Goal: Use online tool/utility: Utilize a website feature to perform a specific function

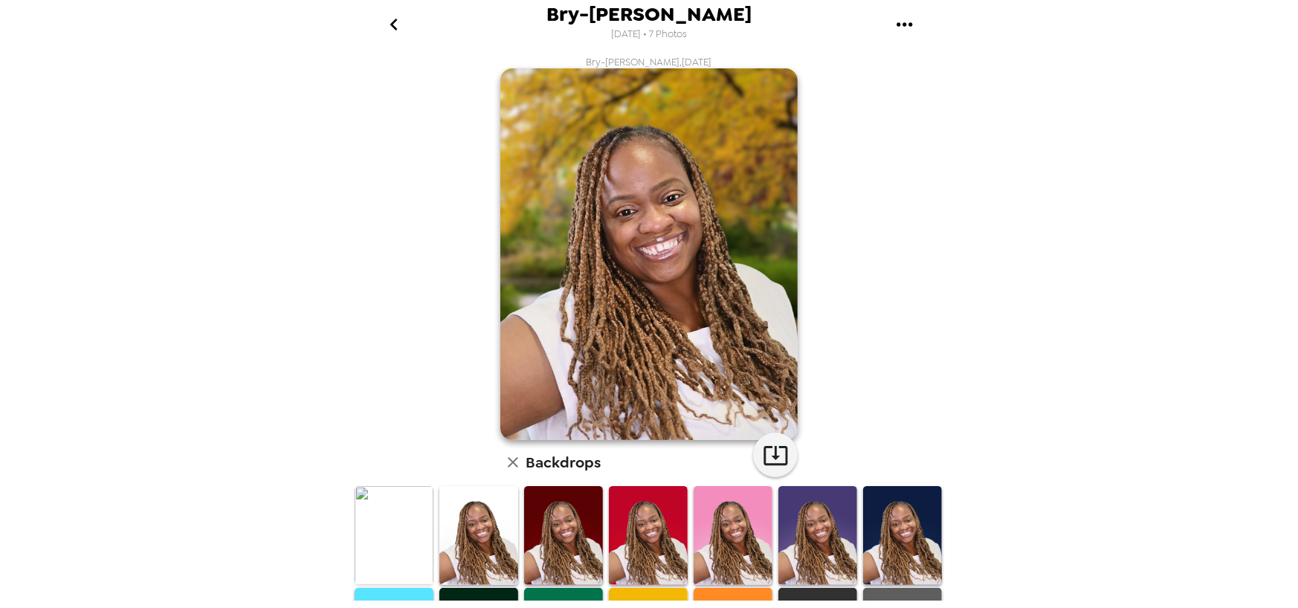
click at [402, 28] on icon "go back" at bounding box center [394, 25] width 24 height 24
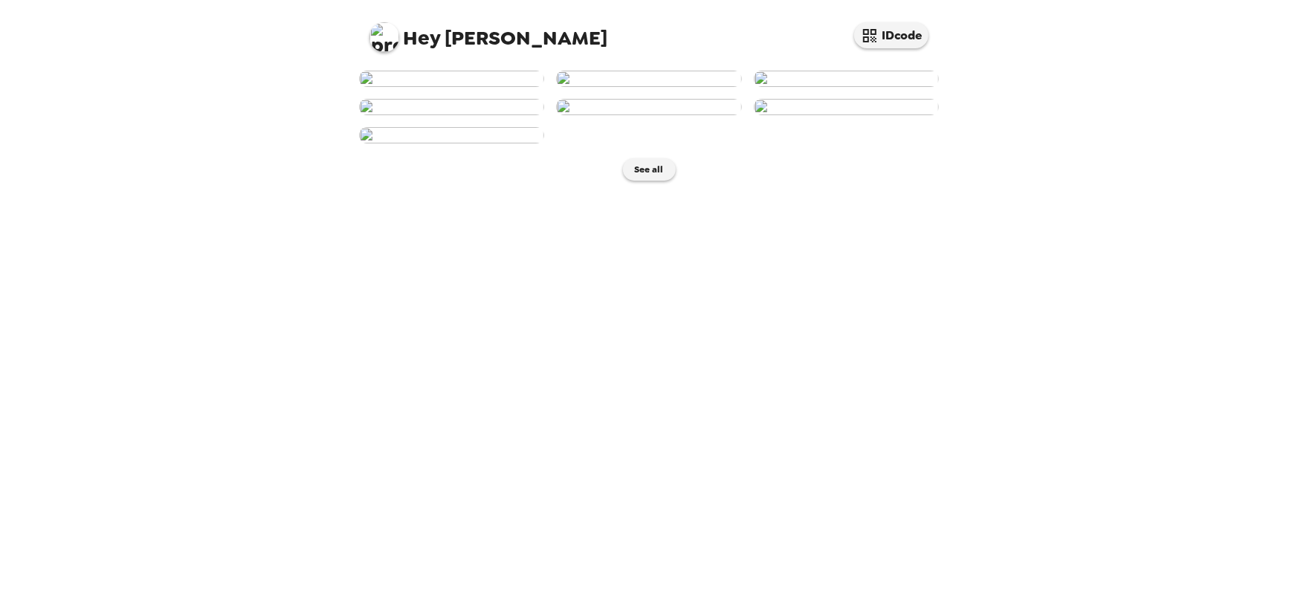
scroll to position [231, 0]
click at [662, 115] on img at bounding box center [648, 107] width 185 height 16
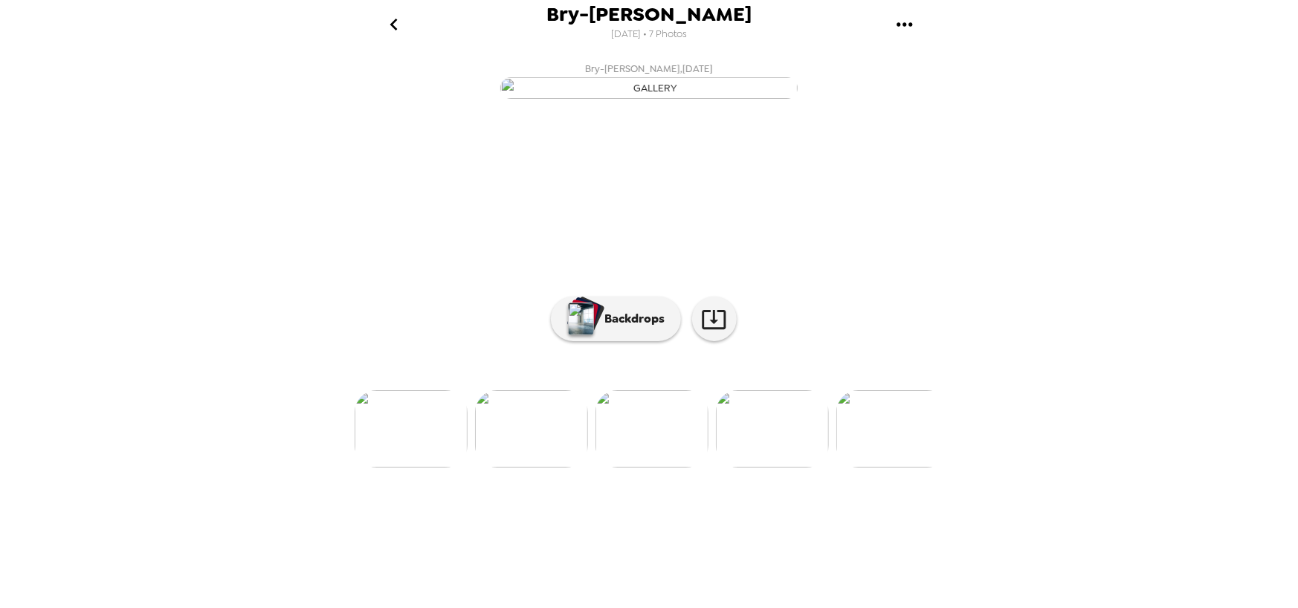
scroll to position [35, 0]
click at [628, 328] on p "Backdrops" at bounding box center [632, 319] width 68 height 18
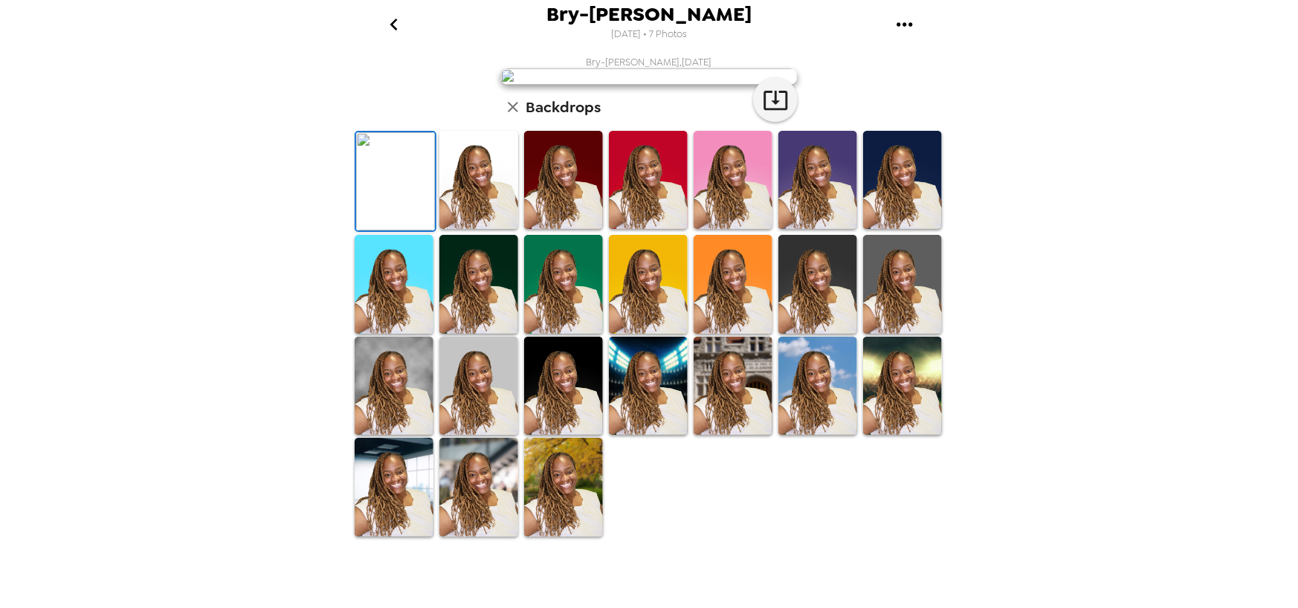
scroll to position [285, 0]
click at [576, 530] on img at bounding box center [563, 487] width 79 height 98
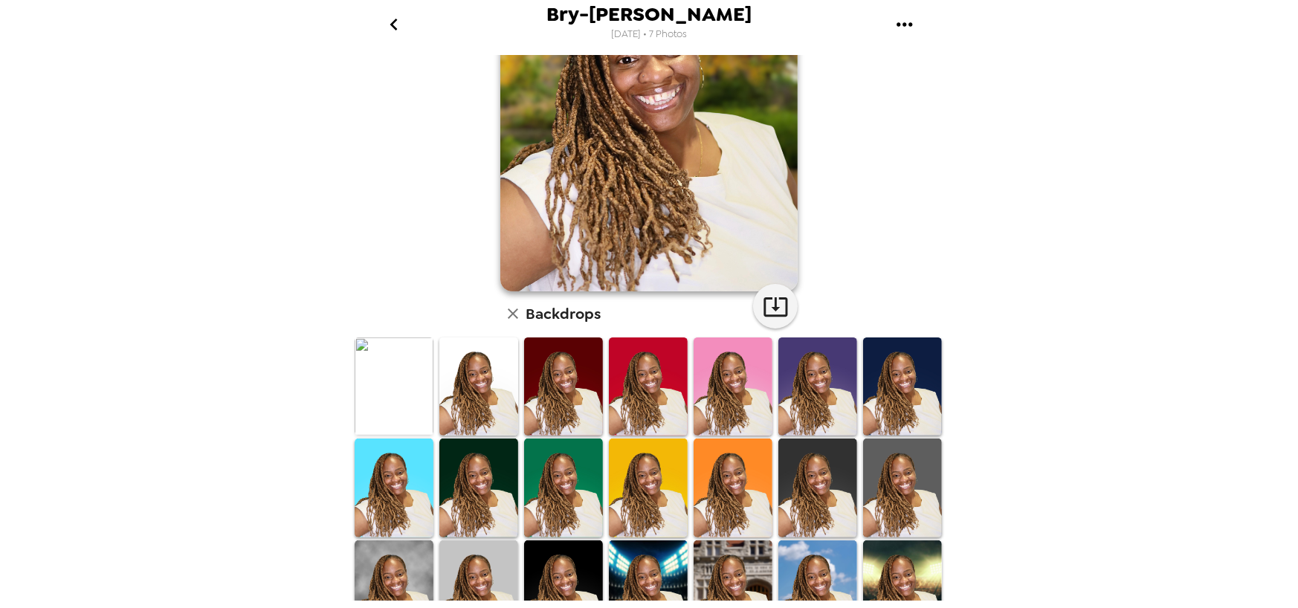
scroll to position [0, 0]
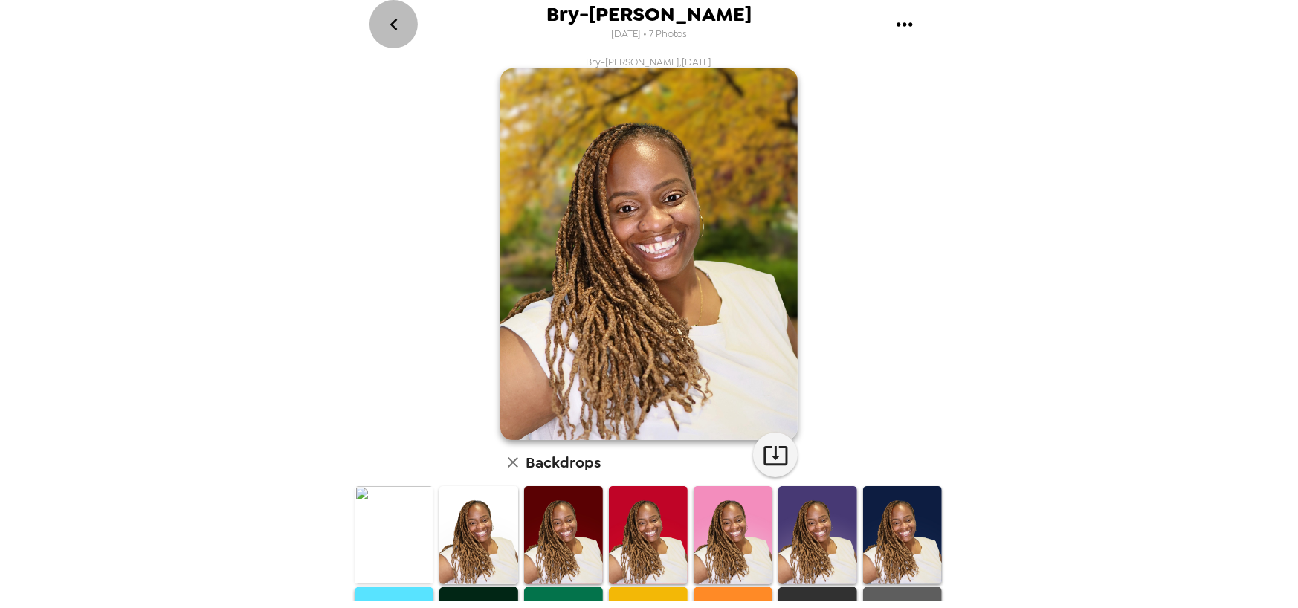
click at [399, 24] on icon "go back" at bounding box center [394, 25] width 24 height 24
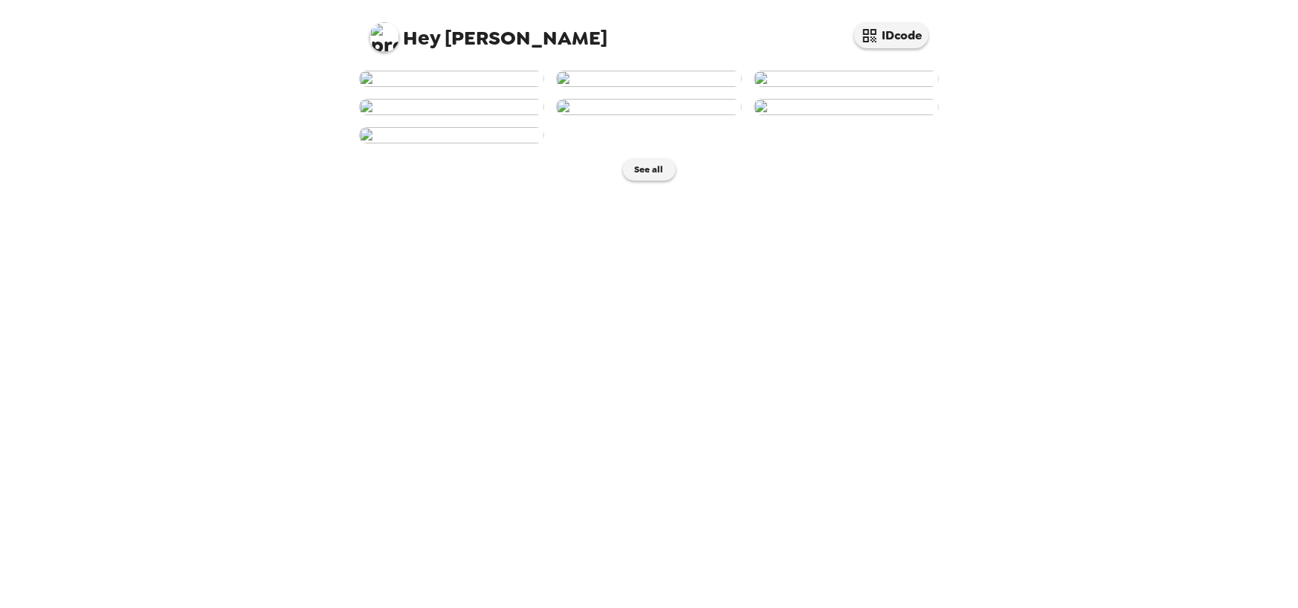
click at [644, 87] on img at bounding box center [648, 79] width 185 height 16
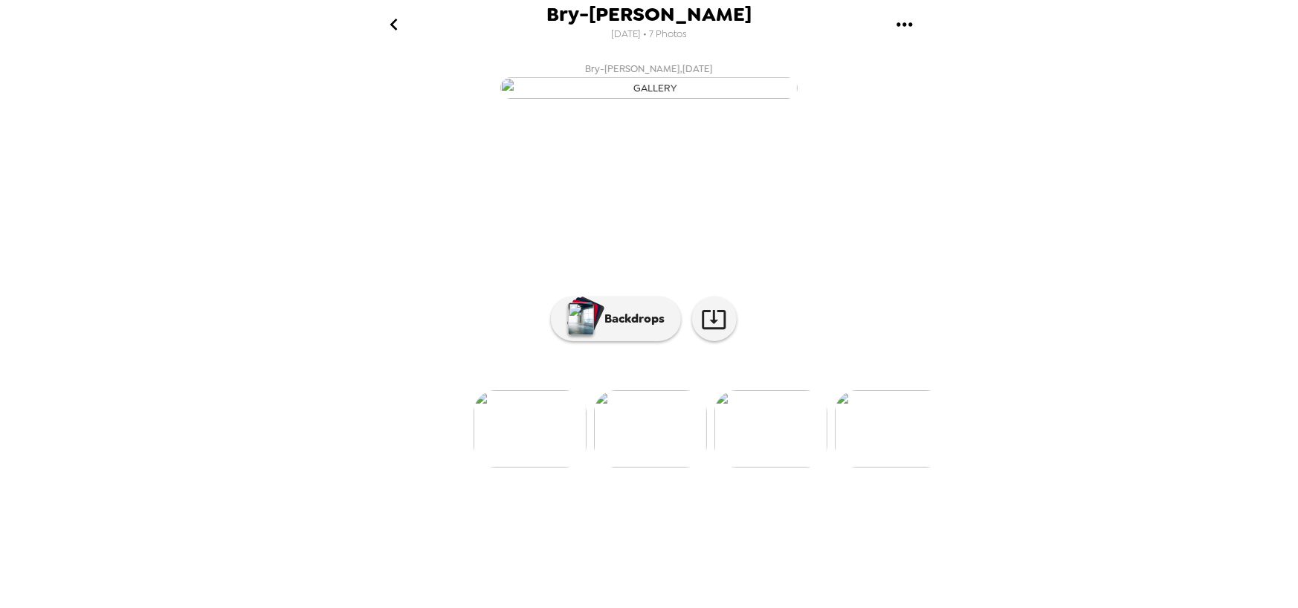
scroll to position [35, 0]
click at [605, 341] on button "Backdrops" at bounding box center [616, 319] width 130 height 45
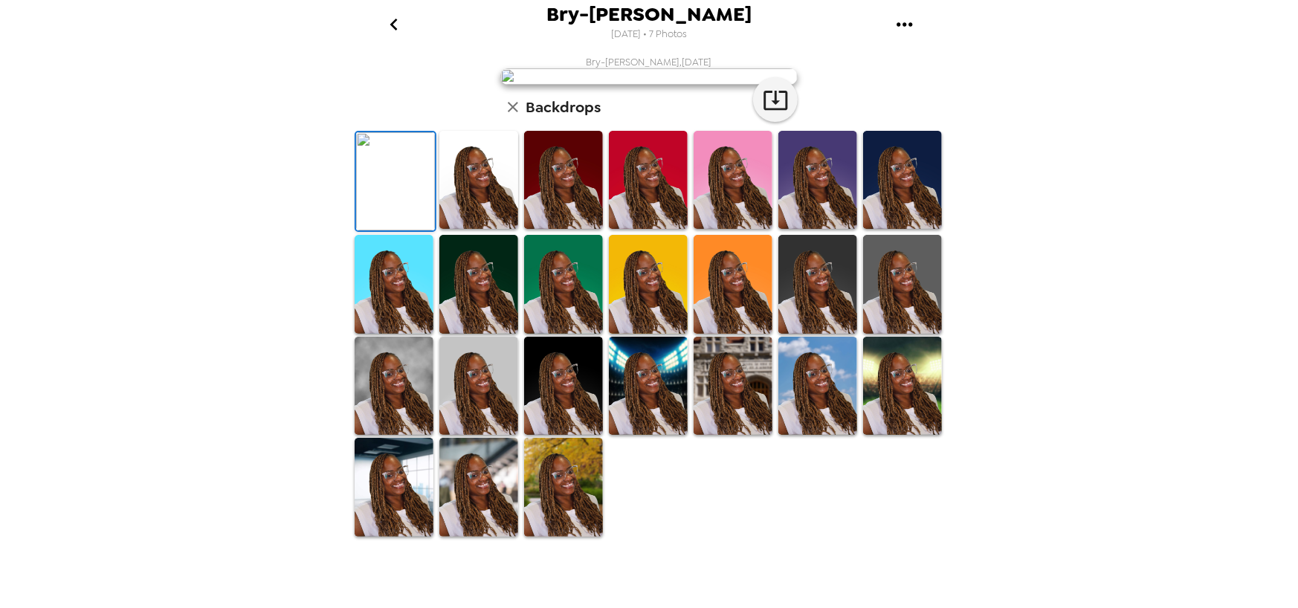
scroll to position [285, 0]
click at [653, 435] on img at bounding box center [648, 386] width 79 height 98
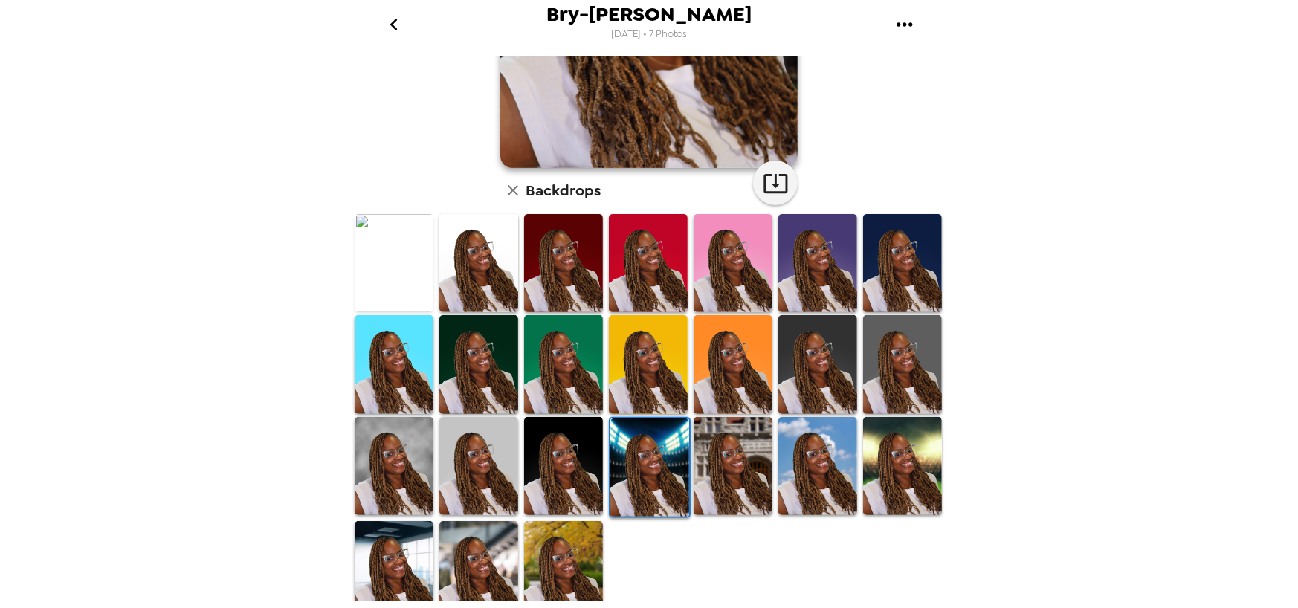
scroll to position [284, 0]
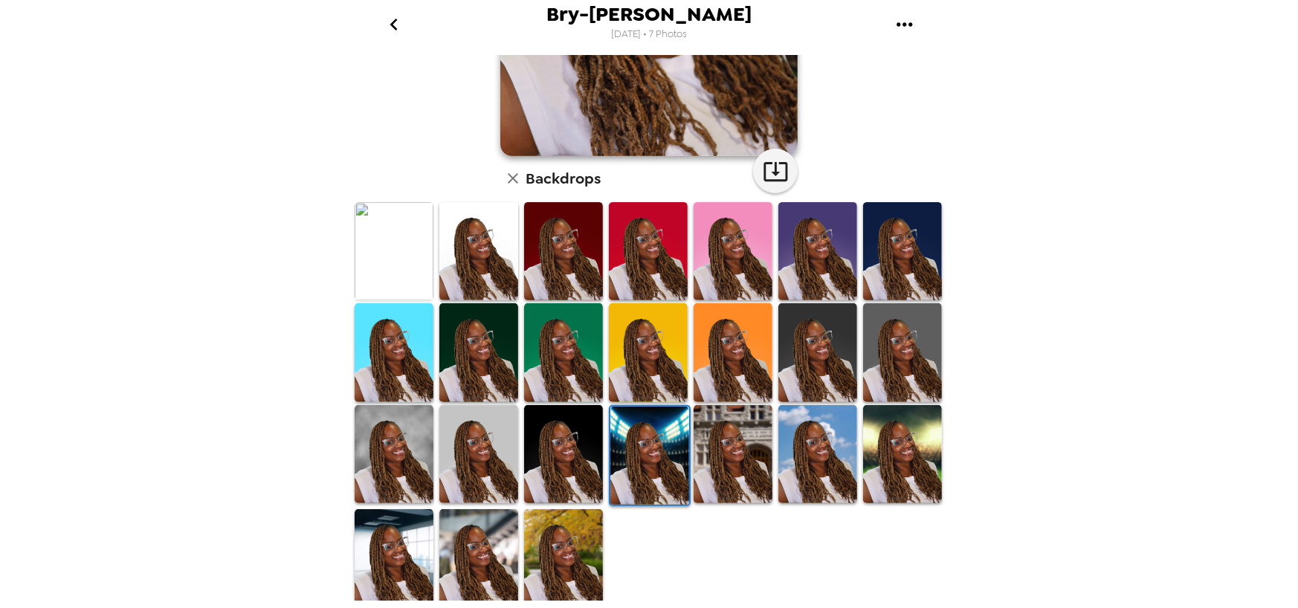
click at [727, 474] on img at bounding box center [733, 454] width 79 height 98
click at [877, 466] on img at bounding box center [902, 454] width 79 height 98
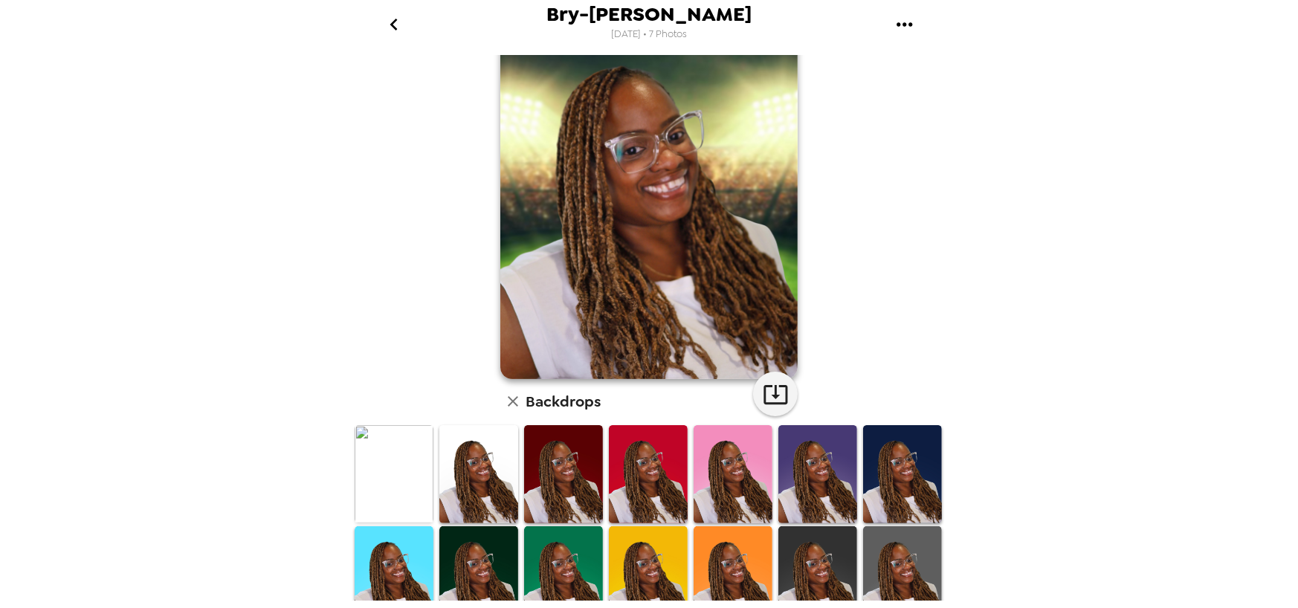
scroll to position [0, 0]
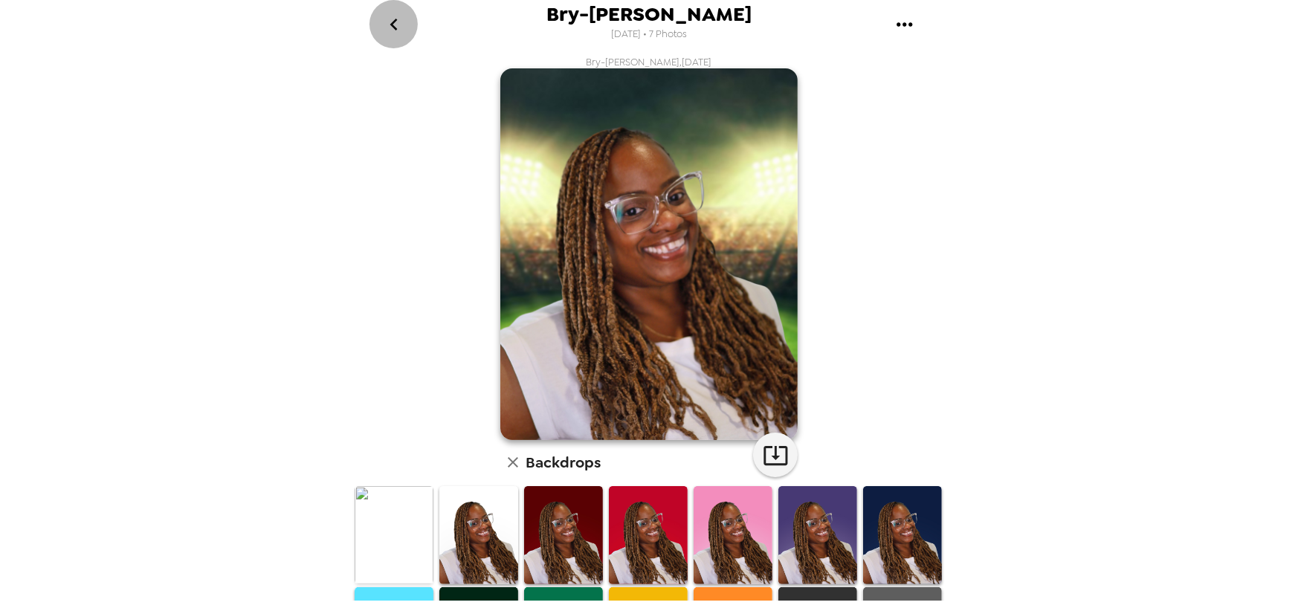
click at [392, 18] on icon "go back" at bounding box center [394, 25] width 24 height 24
